Goal: Navigation & Orientation: Understand site structure

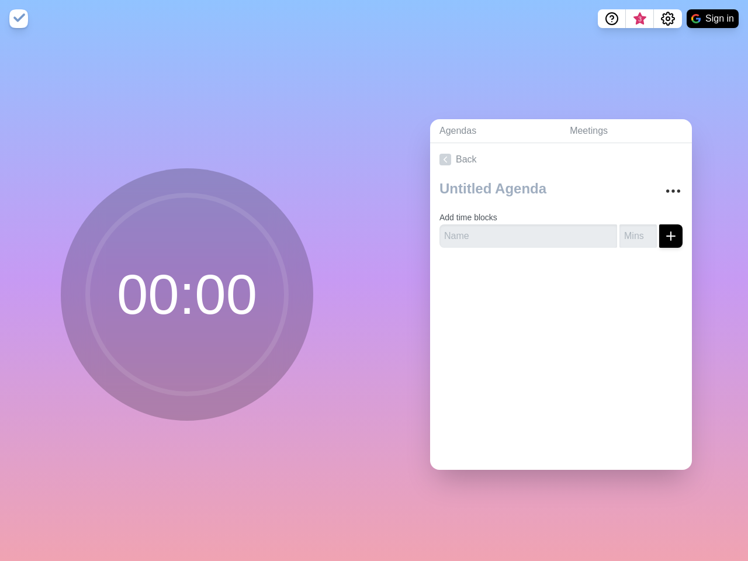
click at [374, 281] on div "Agendas Meetings Back Add time blocks" at bounding box center [561, 299] width 374 height 524
click at [611, 19] on icon "Help" at bounding box center [612, 18] width 4 height 4
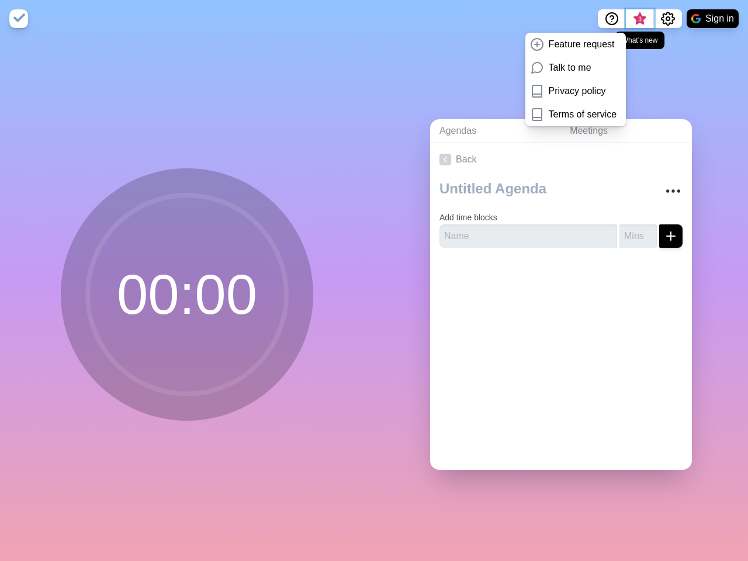
click at [639, 19] on span "3" at bounding box center [639, 19] width 9 height 9
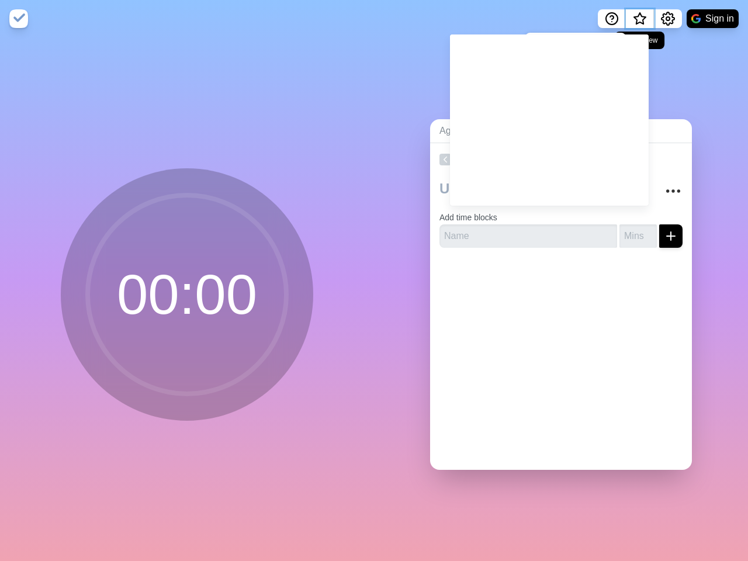
click at [639, 22] on span "What’s new" at bounding box center [640, 19] width 6 height 6
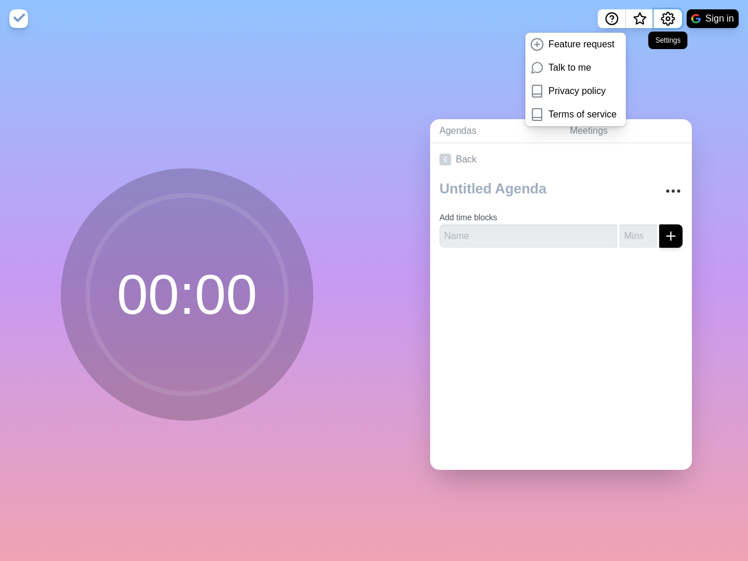
click at [668, 19] on icon "Settings" at bounding box center [668, 19] width 14 height 14
click at [713, 19] on button "Sign in" at bounding box center [713, 18] width 52 height 19
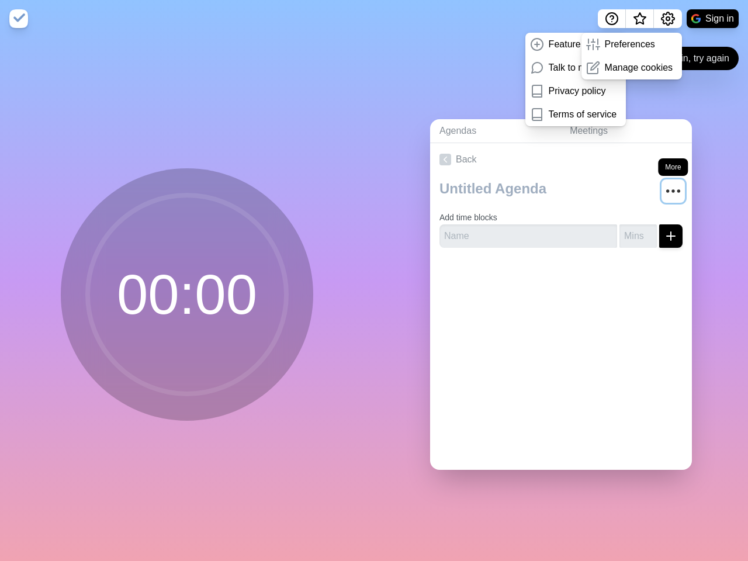
click at [673, 190] on circle "More" at bounding box center [674, 191] width 2 height 2
